Goal: Task Accomplishment & Management: Use online tool/utility

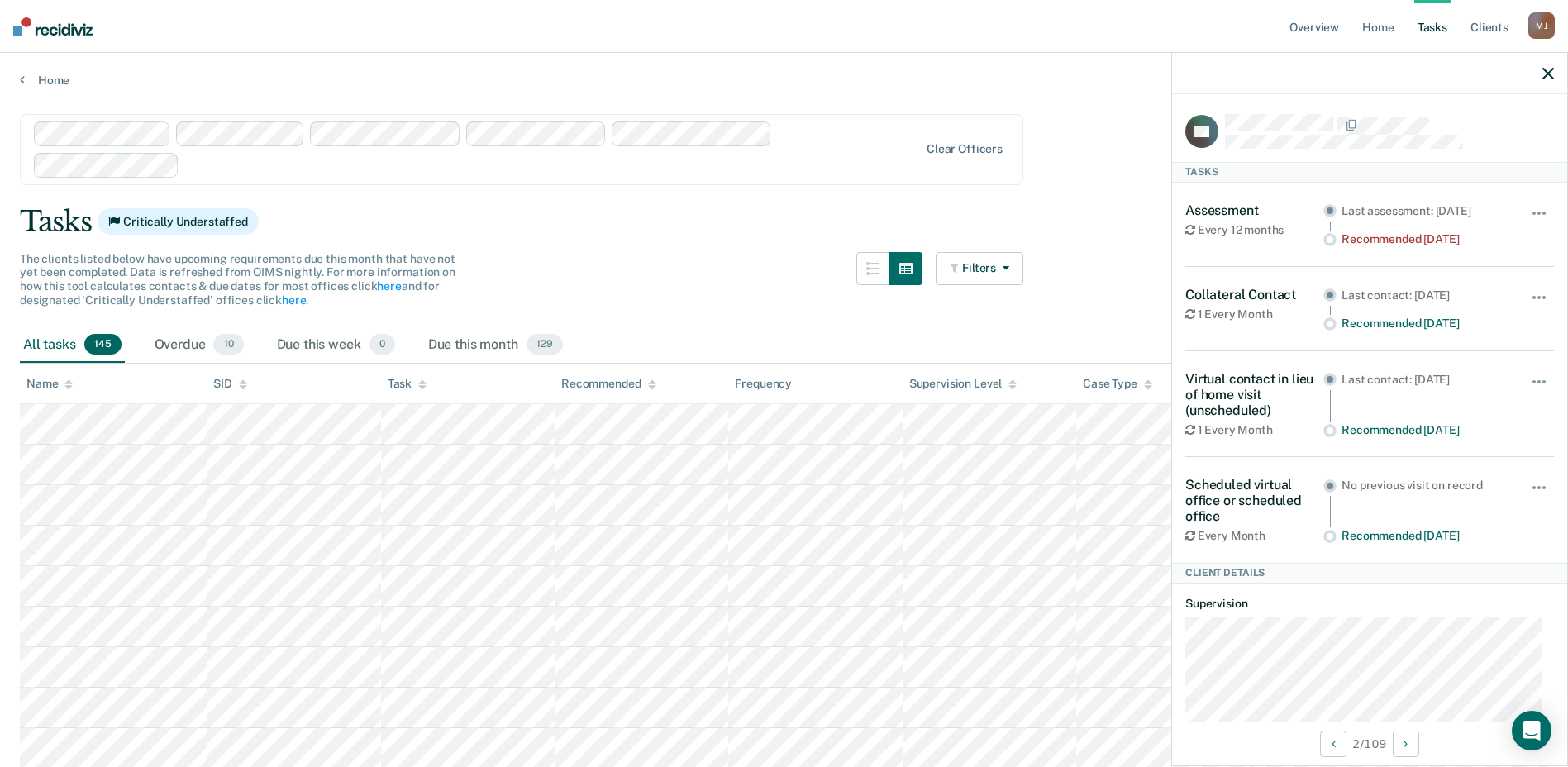
click at [1550, 78] on icon "button" at bounding box center [1549, 74] width 12 height 12
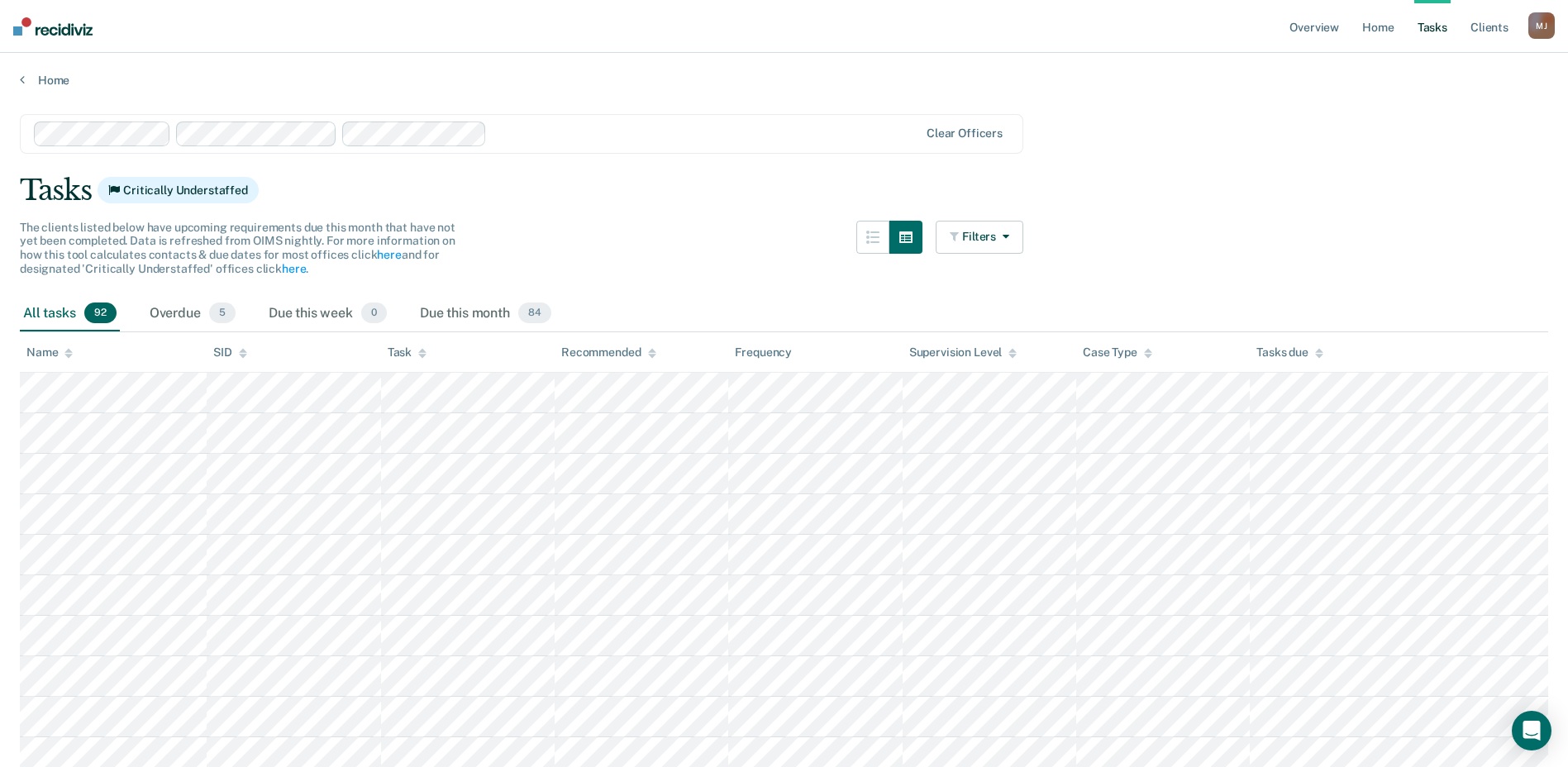
click at [494, 134] on div at bounding box center [706, 134] width 425 height 19
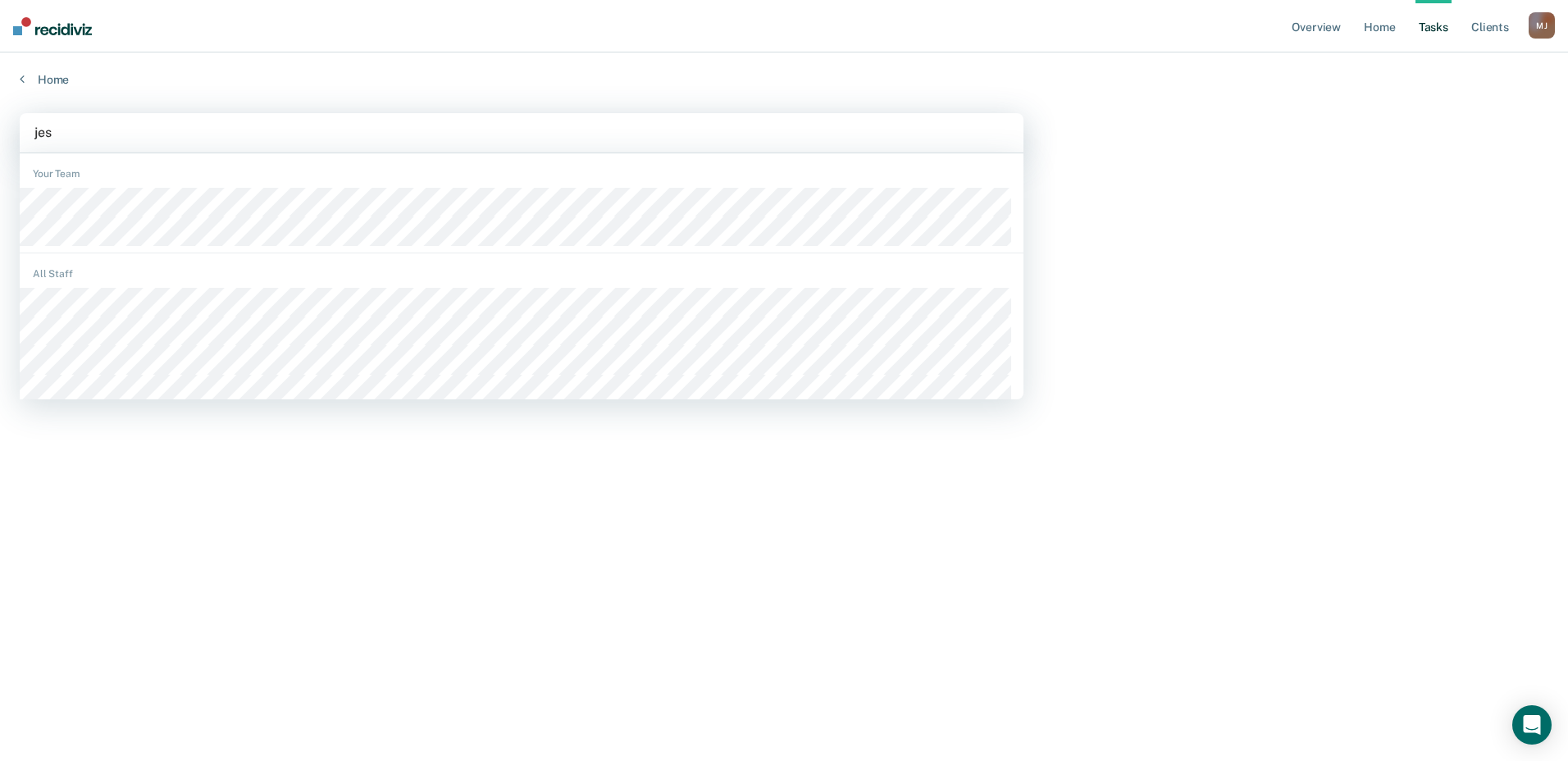
type input "[PERSON_NAME]"
